Goal: Task Accomplishment & Management: Manage account settings

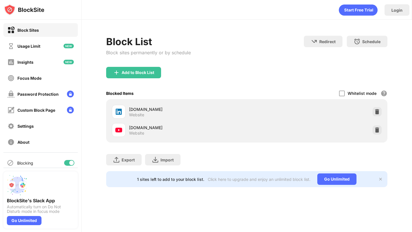
click at [68, 164] on div at bounding box center [69, 163] width 10 height 6
click at [67, 162] on div at bounding box center [67, 163] width 5 height 5
click at [71, 163] on div at bounding box center [71, 163] width 5 height 5
